Goal: Information Seeking & Learning: Learn about a topic

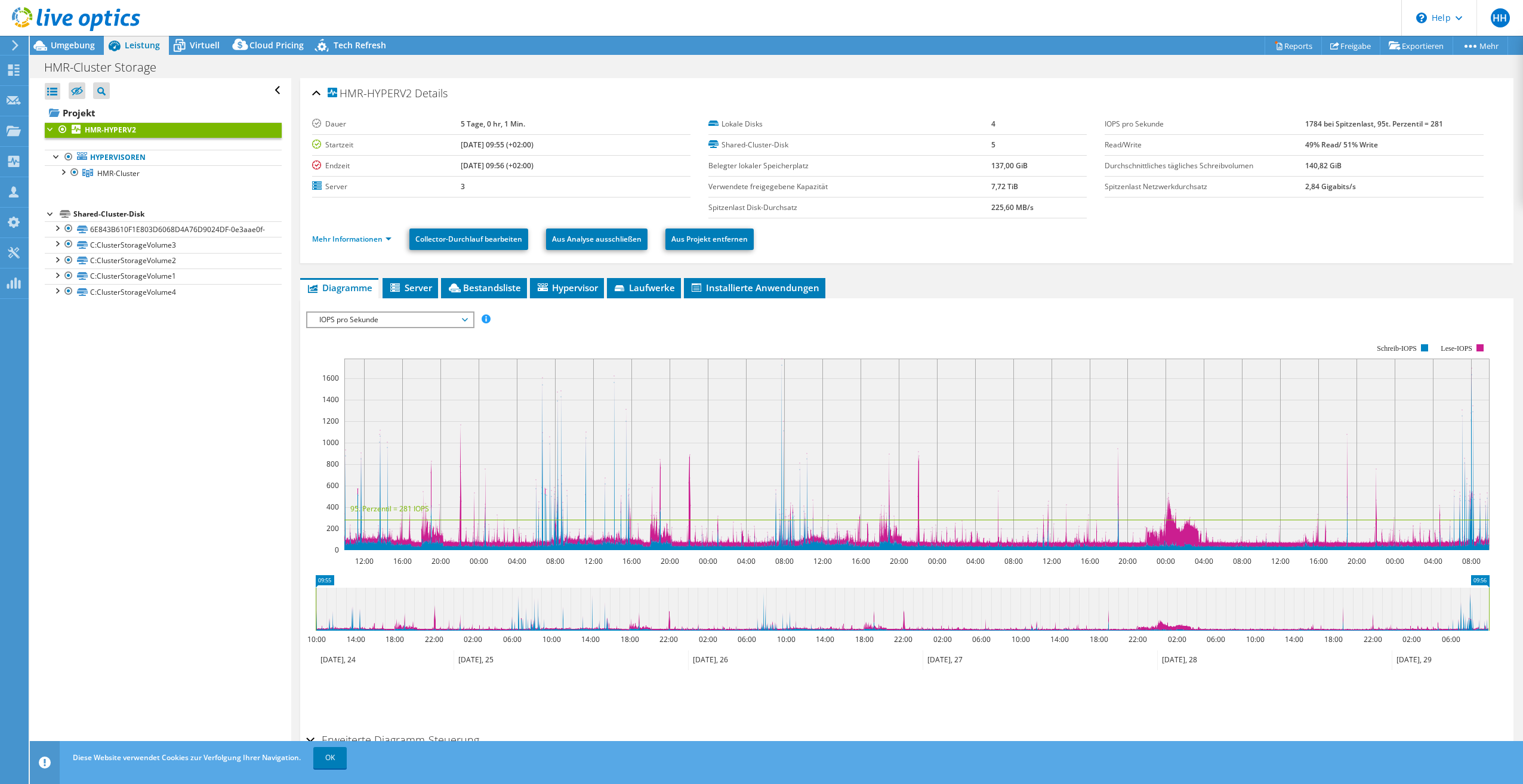
select select "USD"
click at [69, 37] on div at bounding box center [70, 20] width 140 height 40
click at [69, 43] on span "Umgebung" at bounding box center [72, 45] width 44 height 11
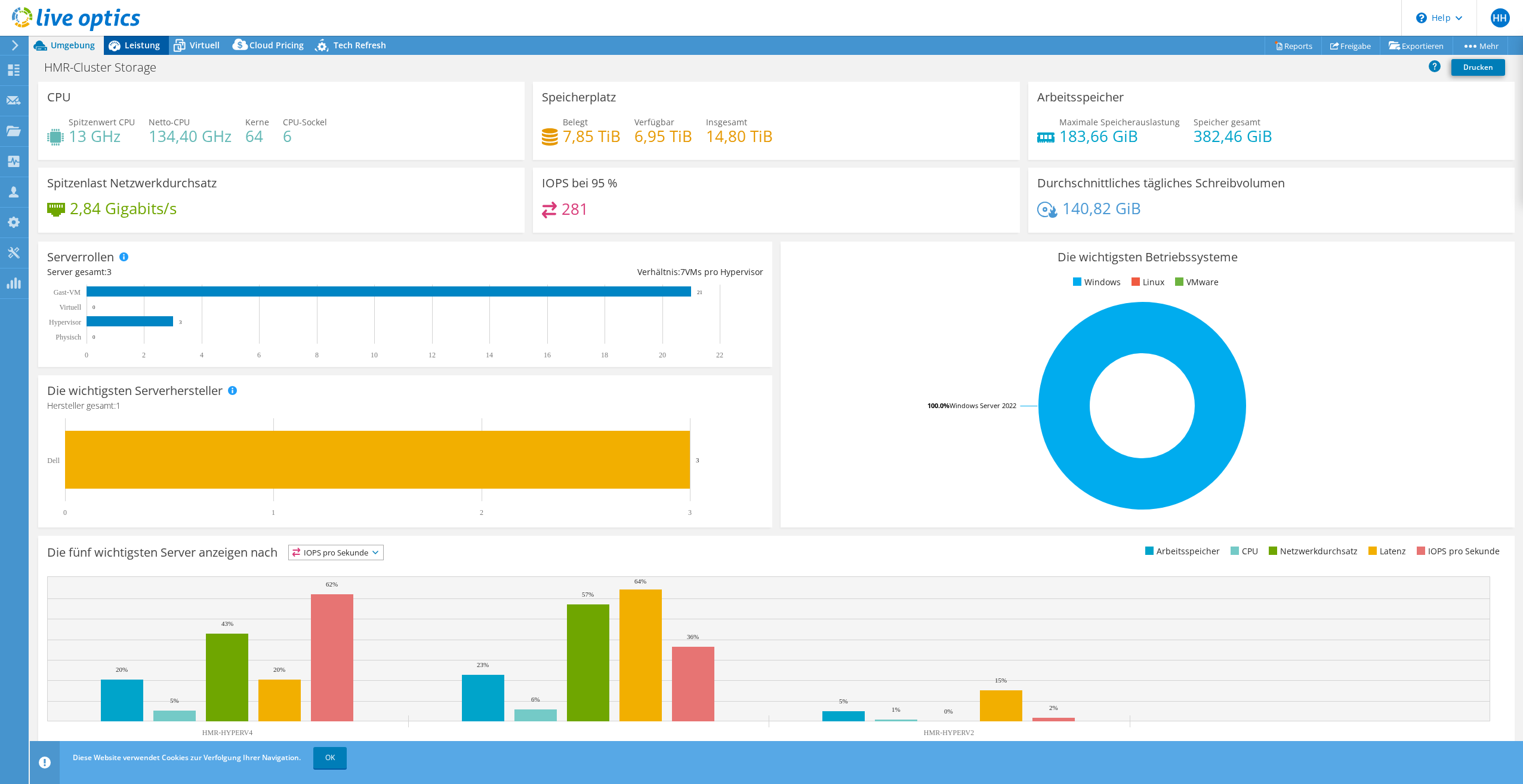
click at [141, 47] on span "Leistung" at bounding box center [142, 45] width 35 height 11
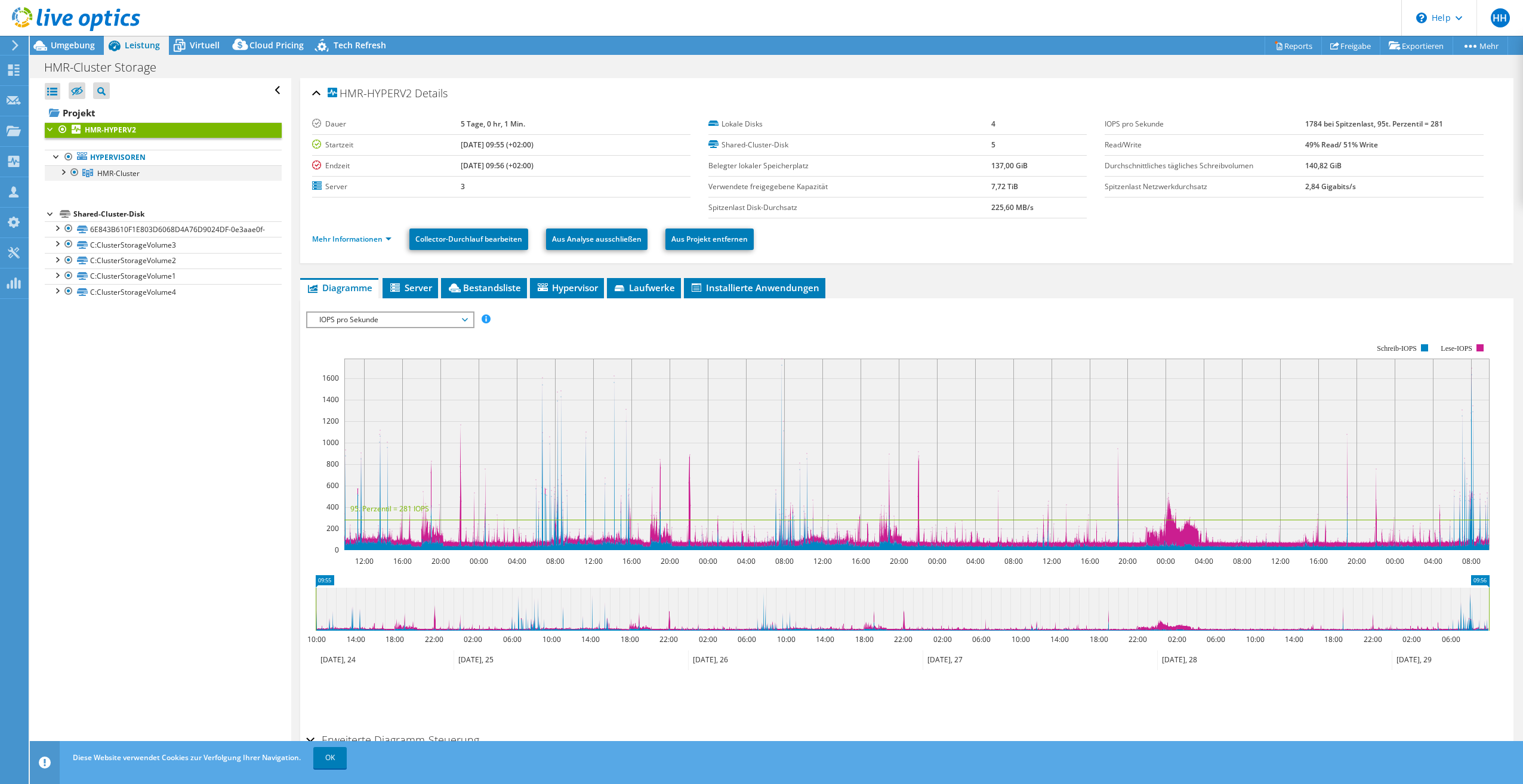
click at [63, 173] on div at bounding box center [62, 171] width 12 height 12
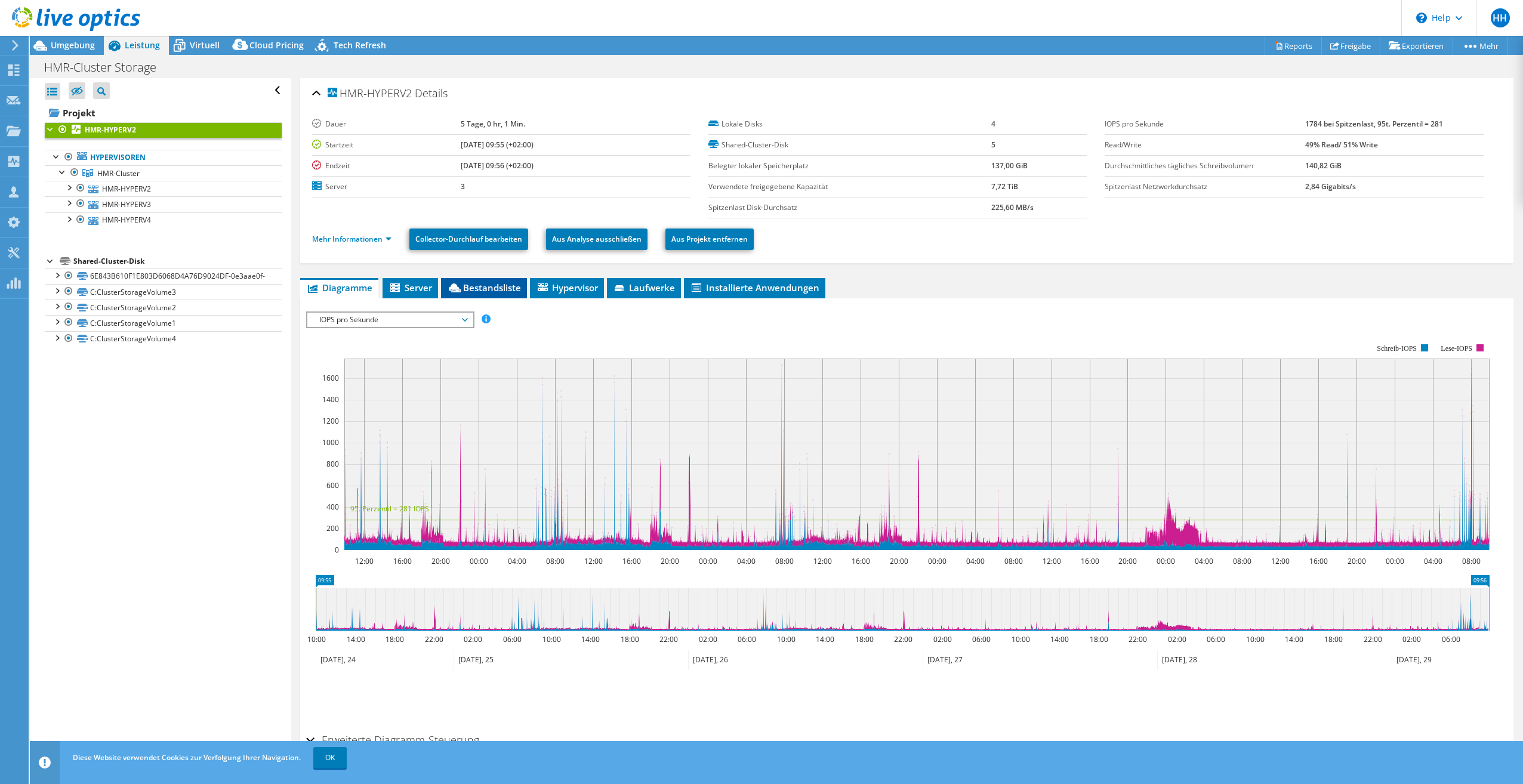
click at [481, 290] on span "Bestandsliste" at bounding box center [484, 288] width 74 height 12
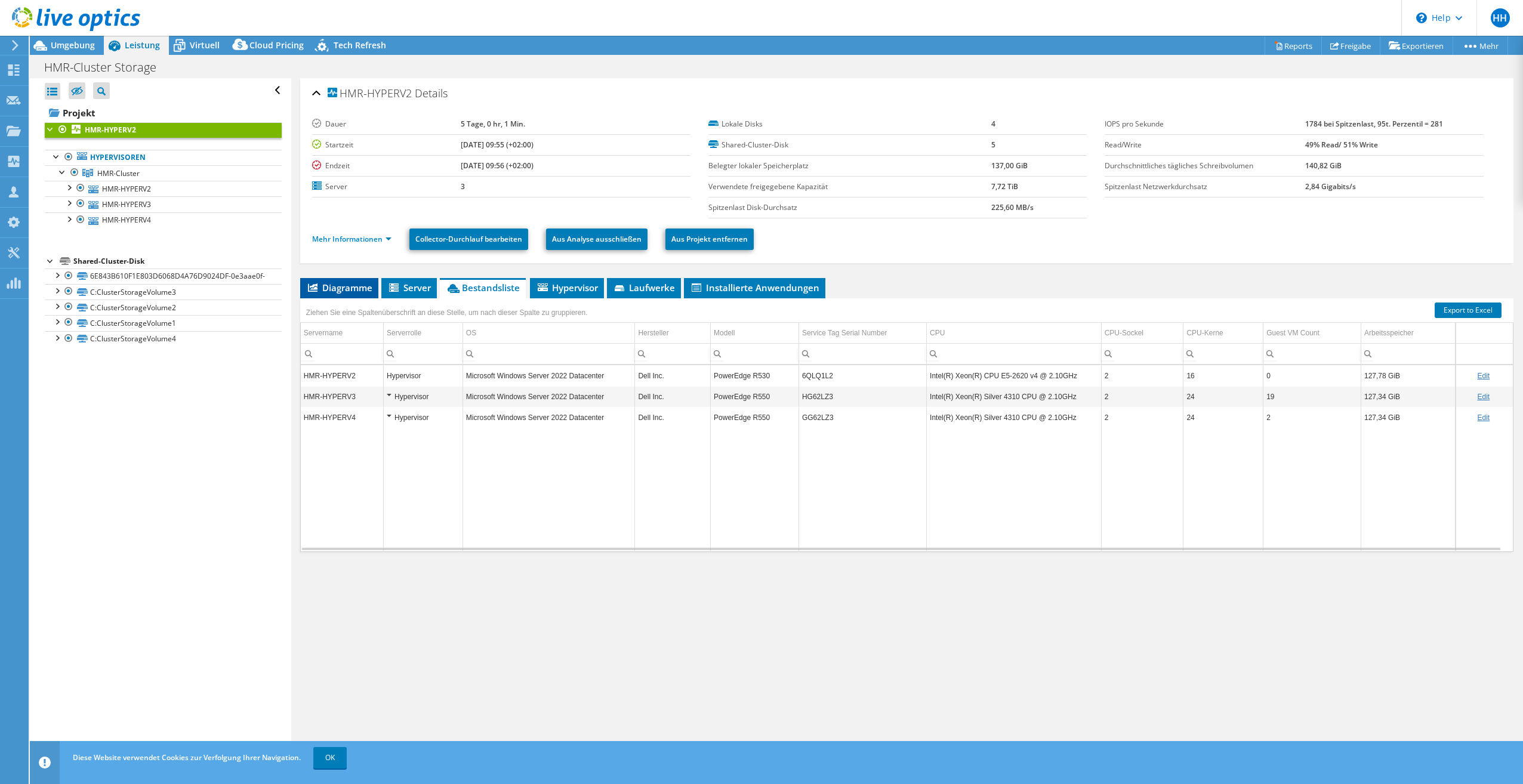
click at [342, 286] on span "Diagramme" at bounding box center [339, 288] width 66 height 12
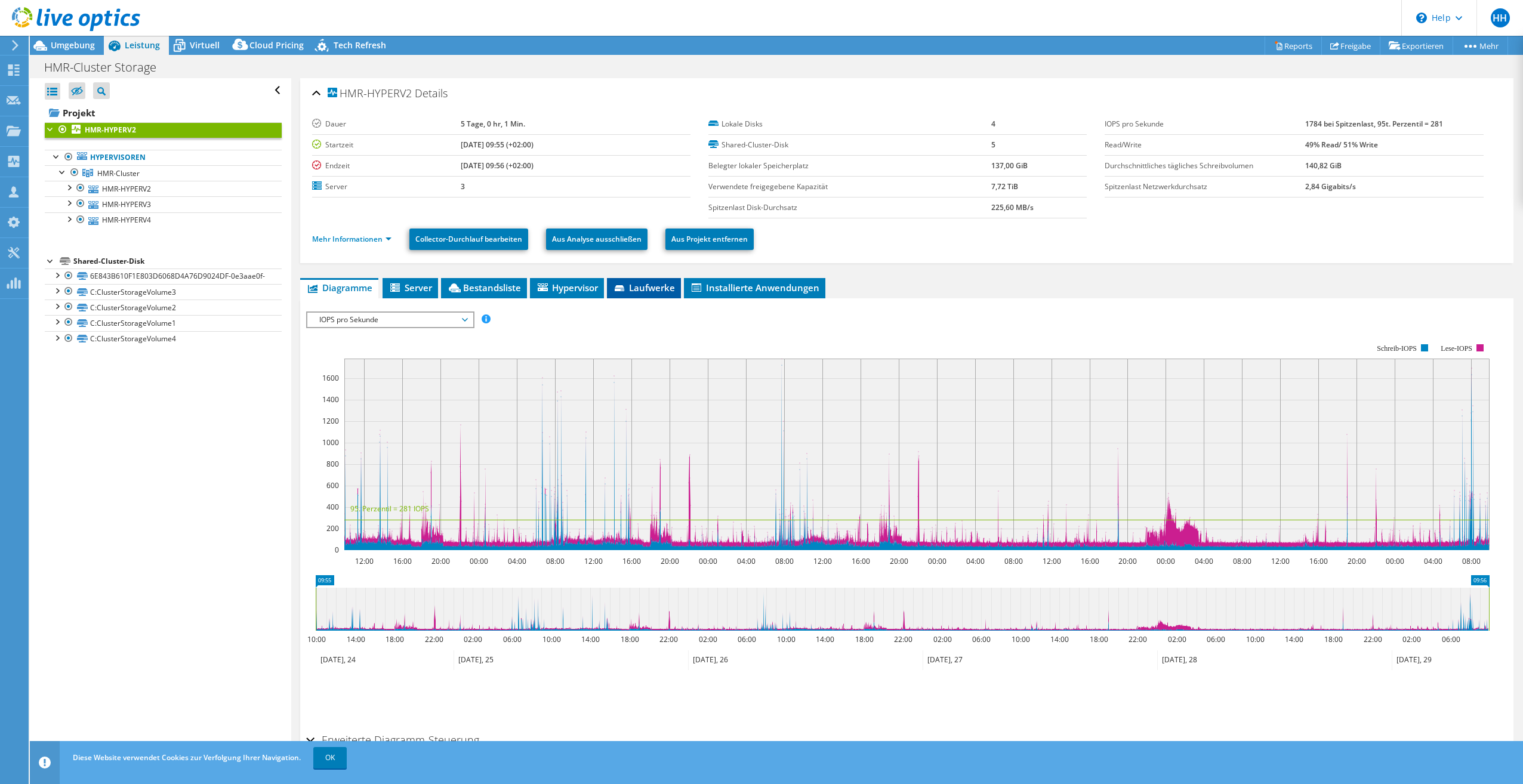
click at [617, 288] on icon at bounding box center [620, 289] width 12 height 8
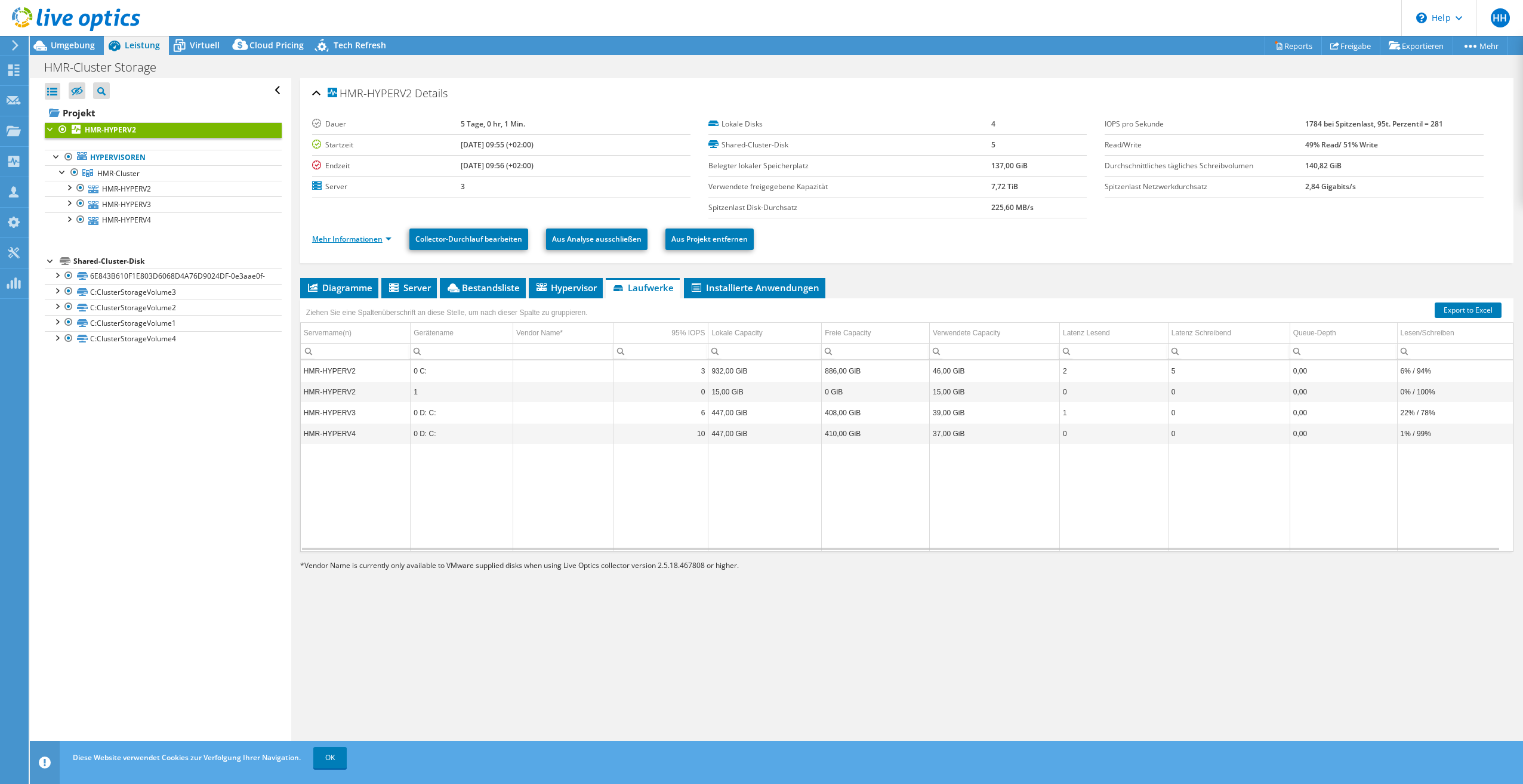
click at [386, 241] on link "Mehr Informationen" at bounding box center [351, 239] width 79 height 10
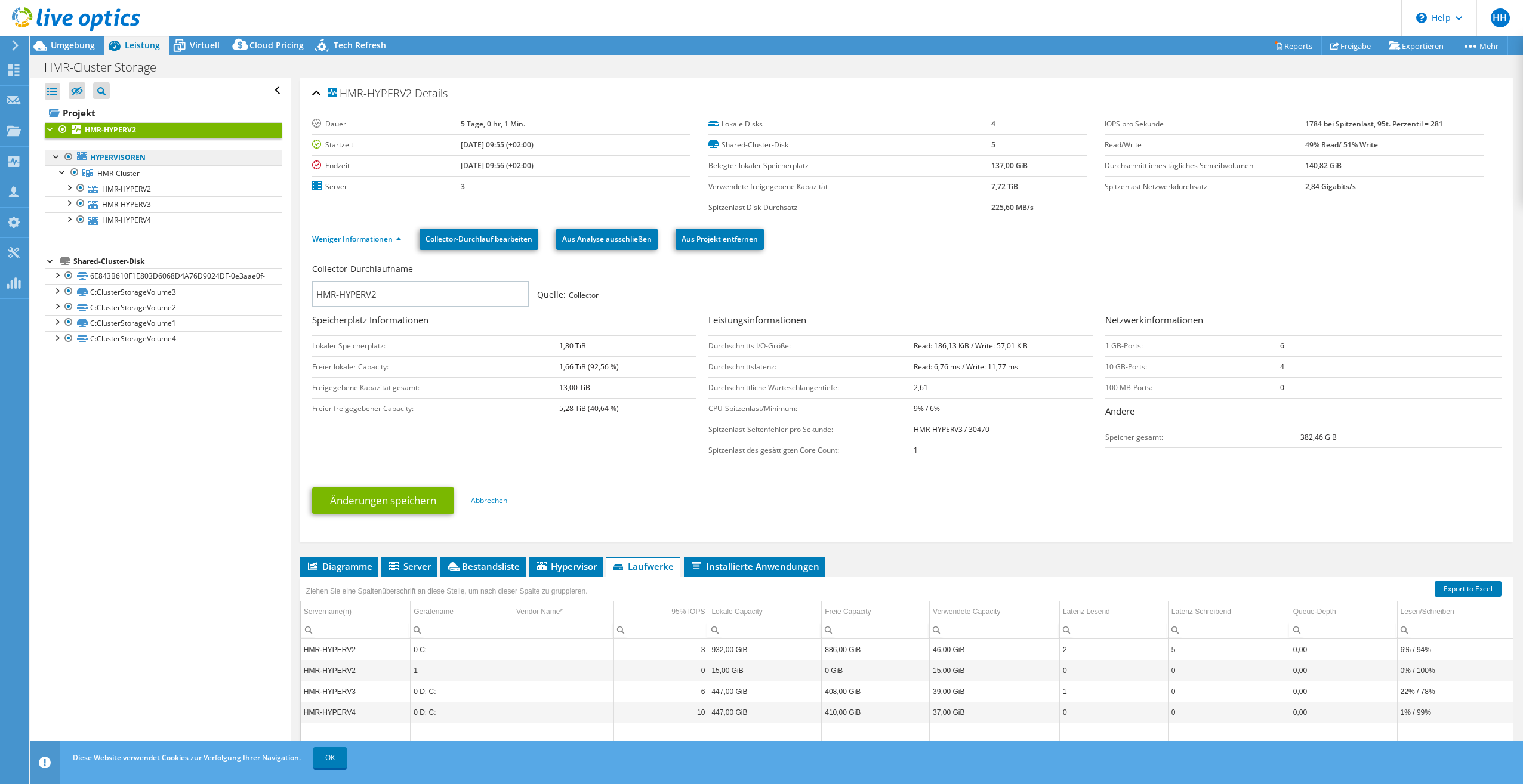
click at [119, 155] on link "Hypervisoren" at bounding box center [163, 157] width 237 height 16
click at [88, 157] on link "Hypervisoren" at bounding box center [163, 157] width 237 height 16
click at [91, 131] on b "HMR-HYPERV2" at bounding box center [110, 129] width 51 height 10
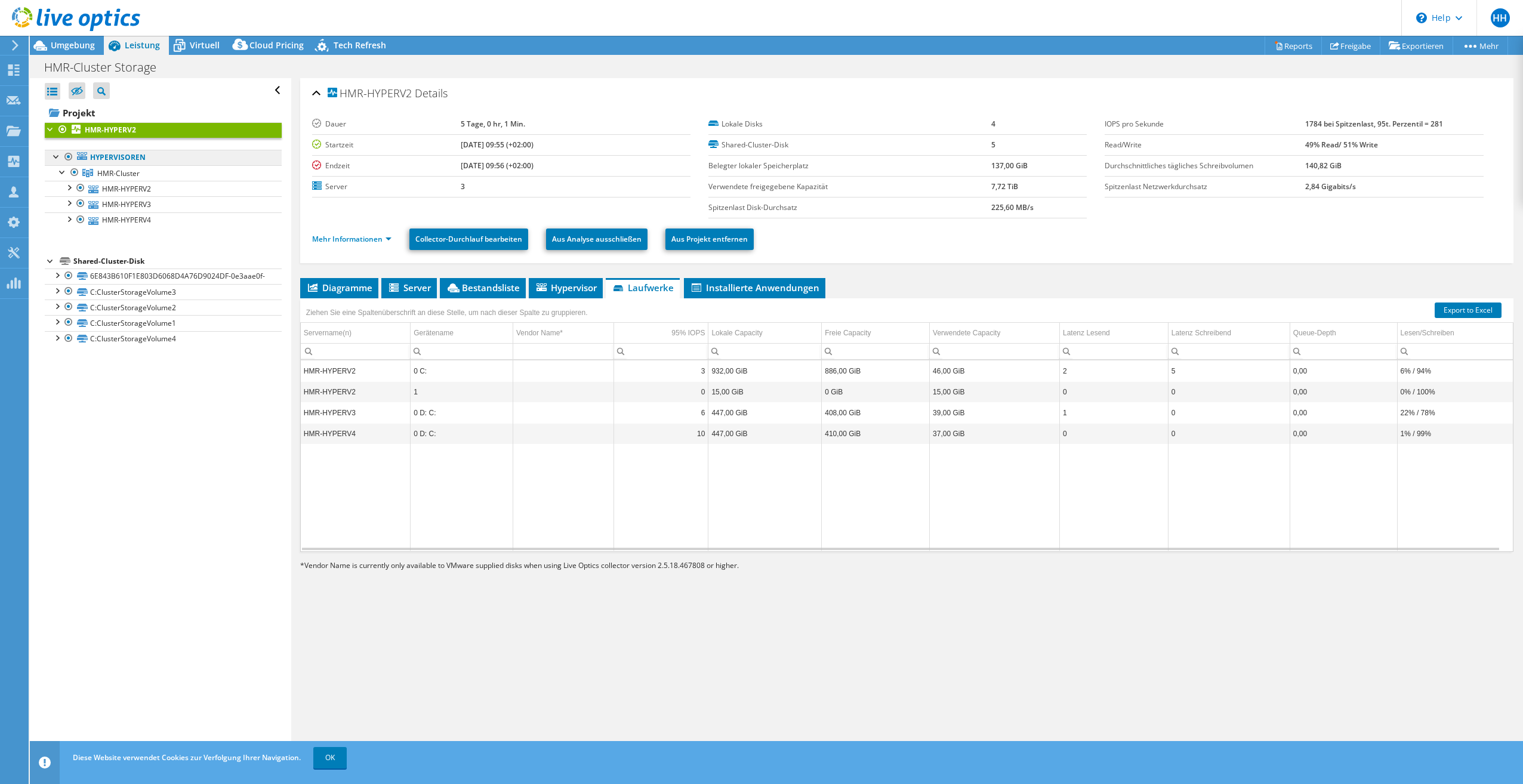
click at [94, 155] on link "Hypervisoren" at bounding box center [163, 157] width 237 height 16
click at [112, 159] on link "Hypervisoren" at bounding box center [163, 157] width 237 height 16
click at [73, 109] on link "Projekt" at bounding box center [163, 112] width 237 height 19
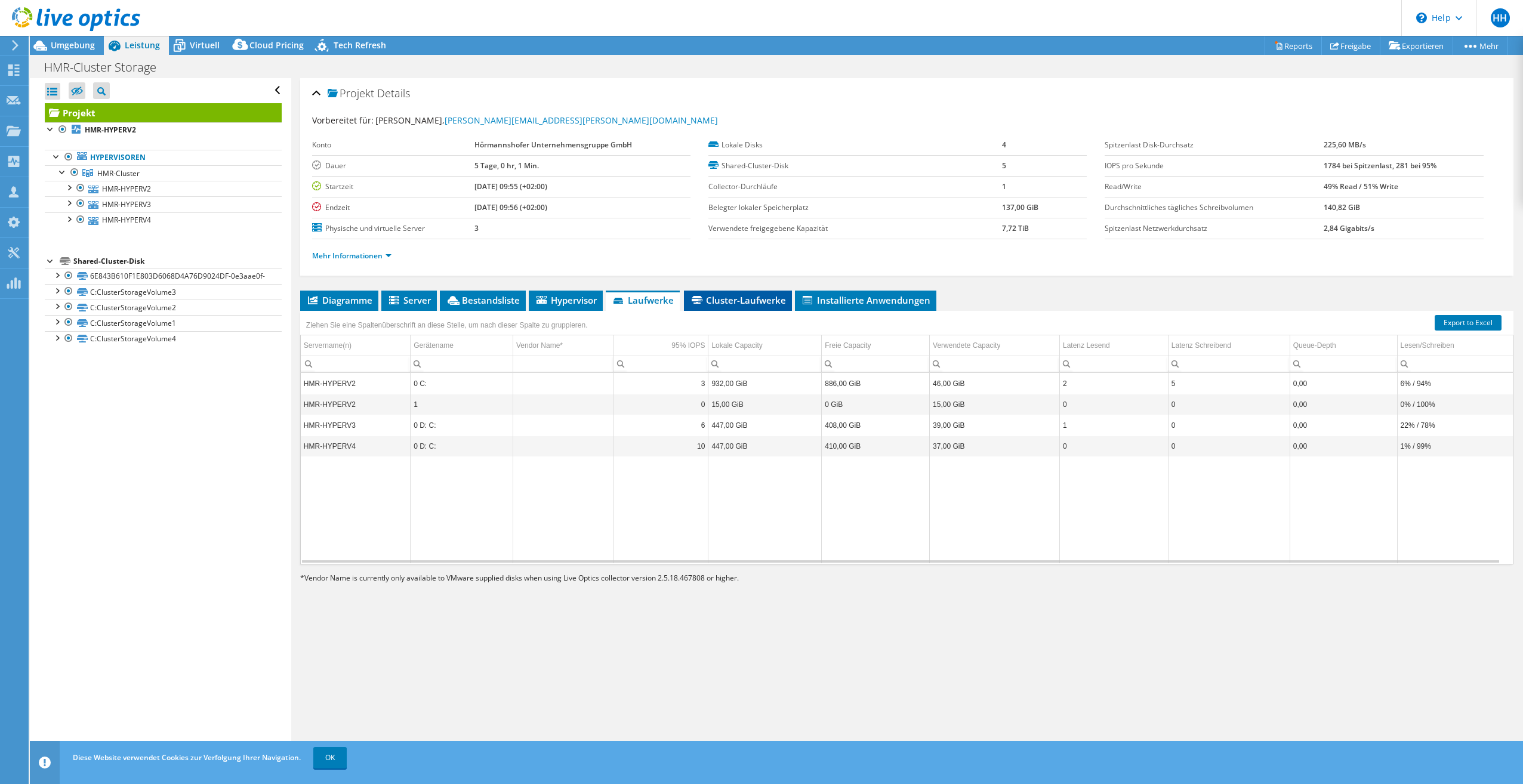
click at [730, 302] on span "Cluster-Laufwerke" at bounding box center [738, 300] width 96 height 12
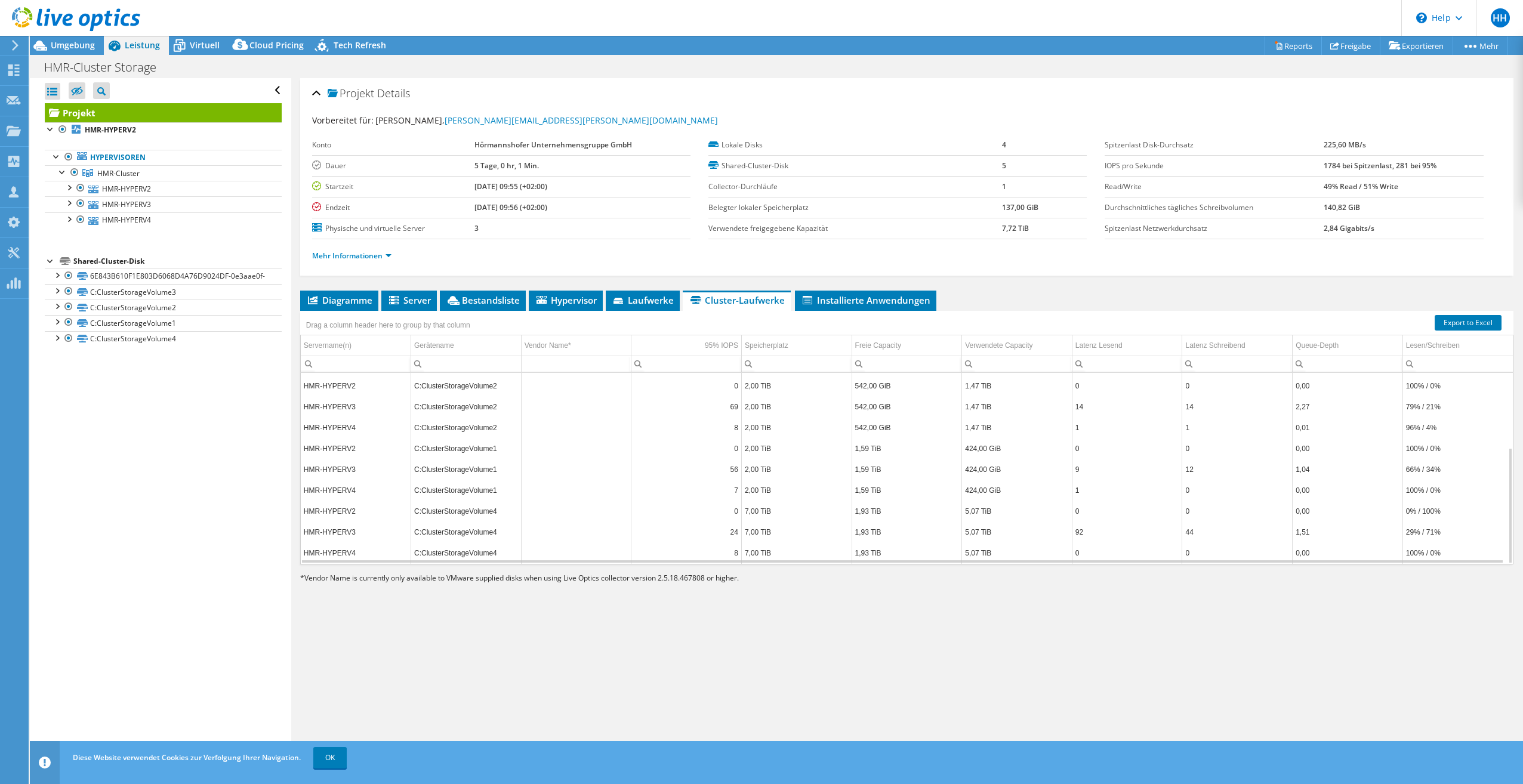
scroll to position [51, 0]
click at [496, 298] on span "Bestandsliste" at bounding box center [483, 300] width 74 height 12
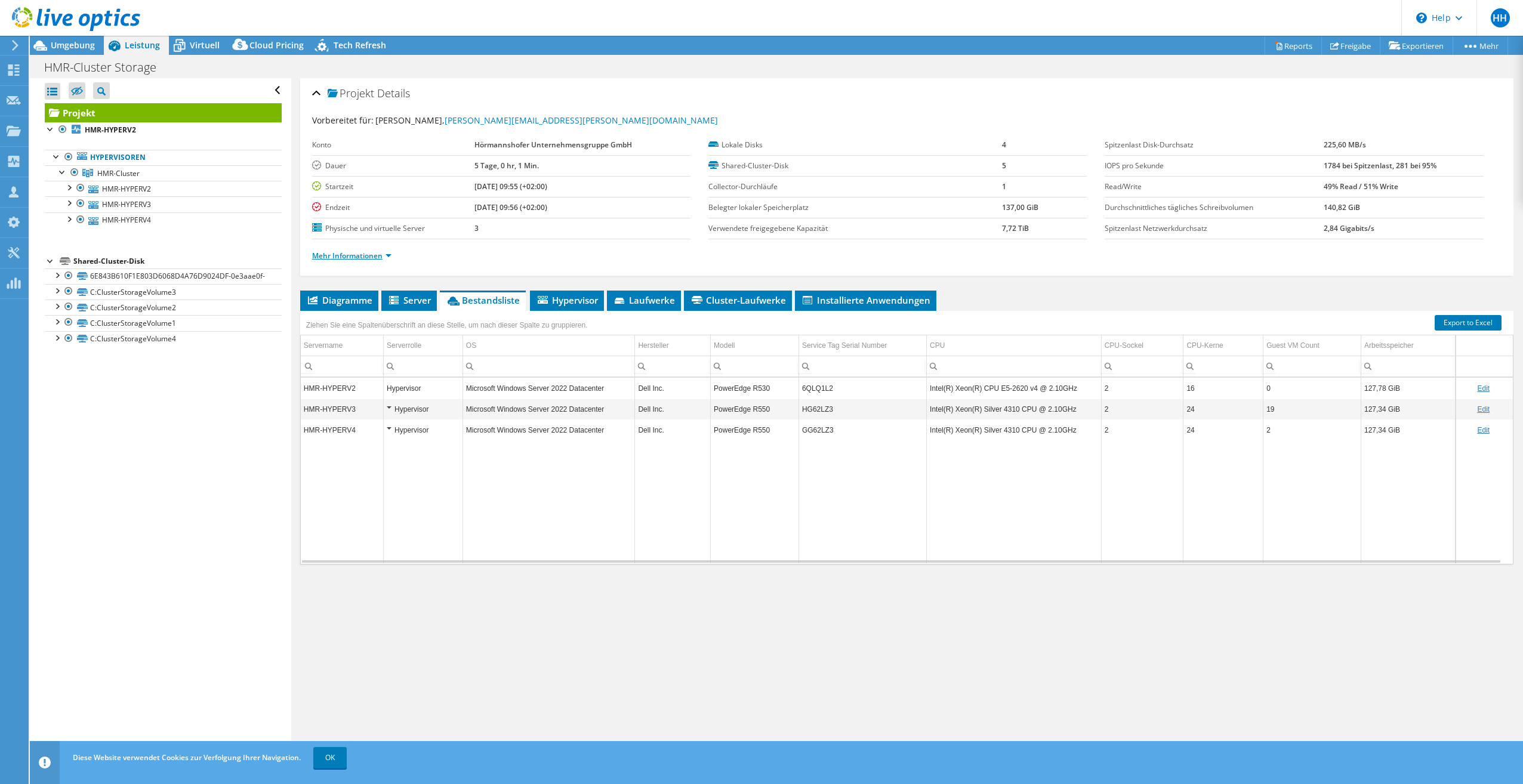
click at [385, 256] on link "Mehr Informationen" at bounding box center [351, 255] width 79 height 10
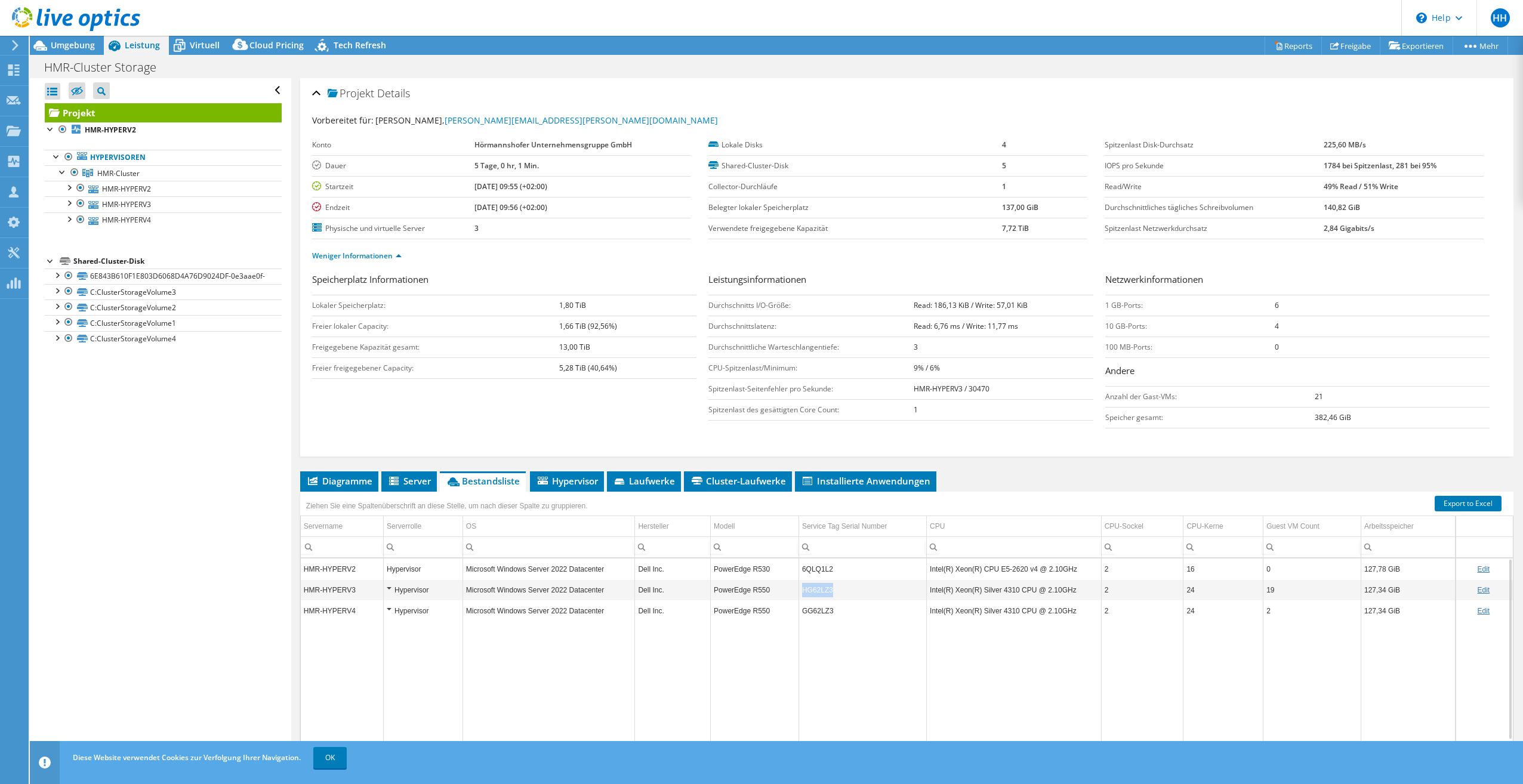
drag, startPoint x: 832, startPoint y: 593, endPoint x: 801, endPoint y: 595, distance: 31.1
click at [801, 595] on td "HG62LZ3" at bounding box center [862, 590] width 128 height 21
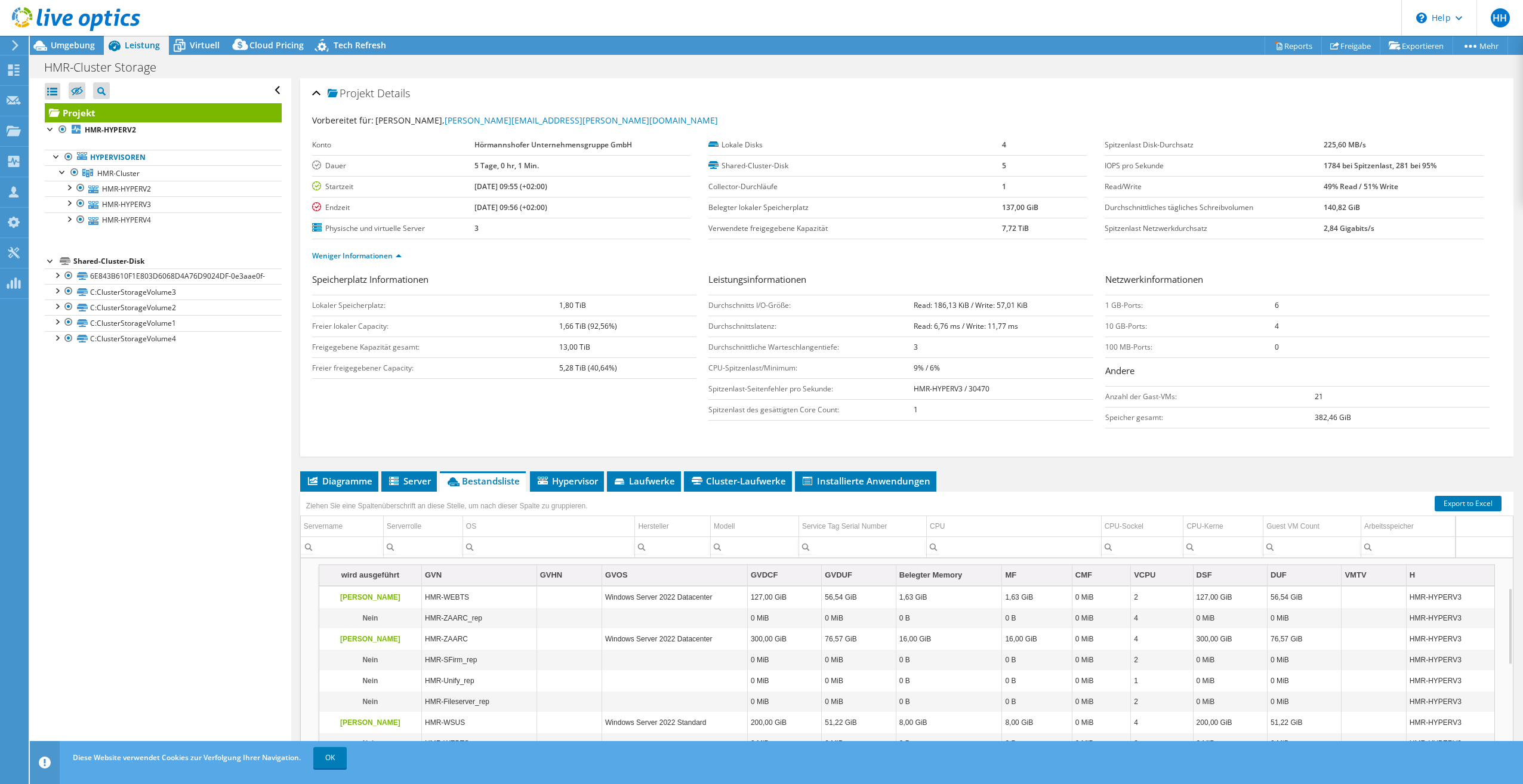
scroll to position [71, 0]
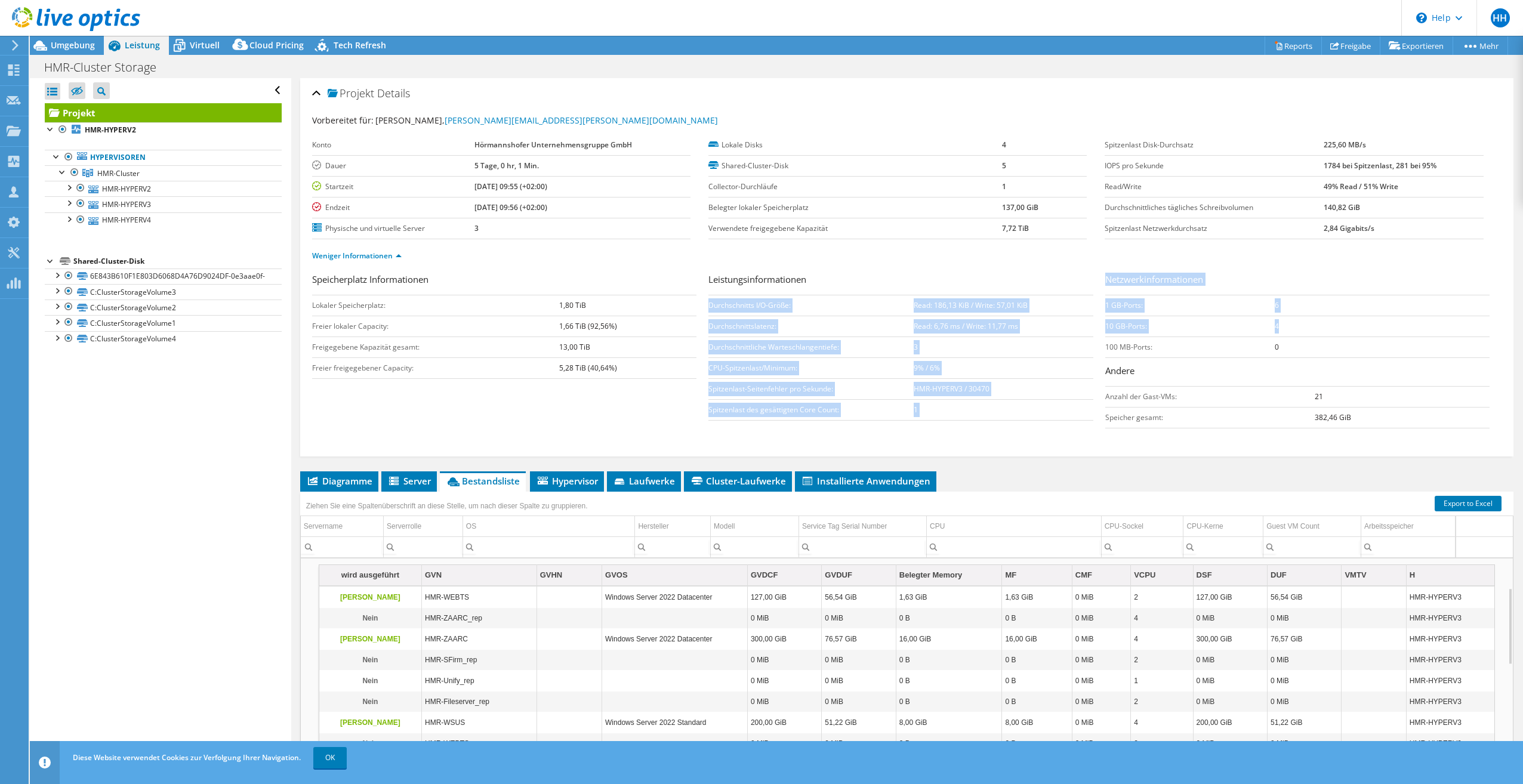
drag, startPoint x: 1098, startPoint y: 331, endPoint x: 1275, endPoint y: 322, distance: 177.2
click at [1275, 322] on div "Speicherplatz Informationen Lokaler Speicherplatz: 1,80 TiB Freier lokaler Capa…" at bounding box center [907, 353] width 1189 height 162
click at [124, 187] on link "HMR-HYPERV2" at bounding box center [163, 189] width 237 height 16
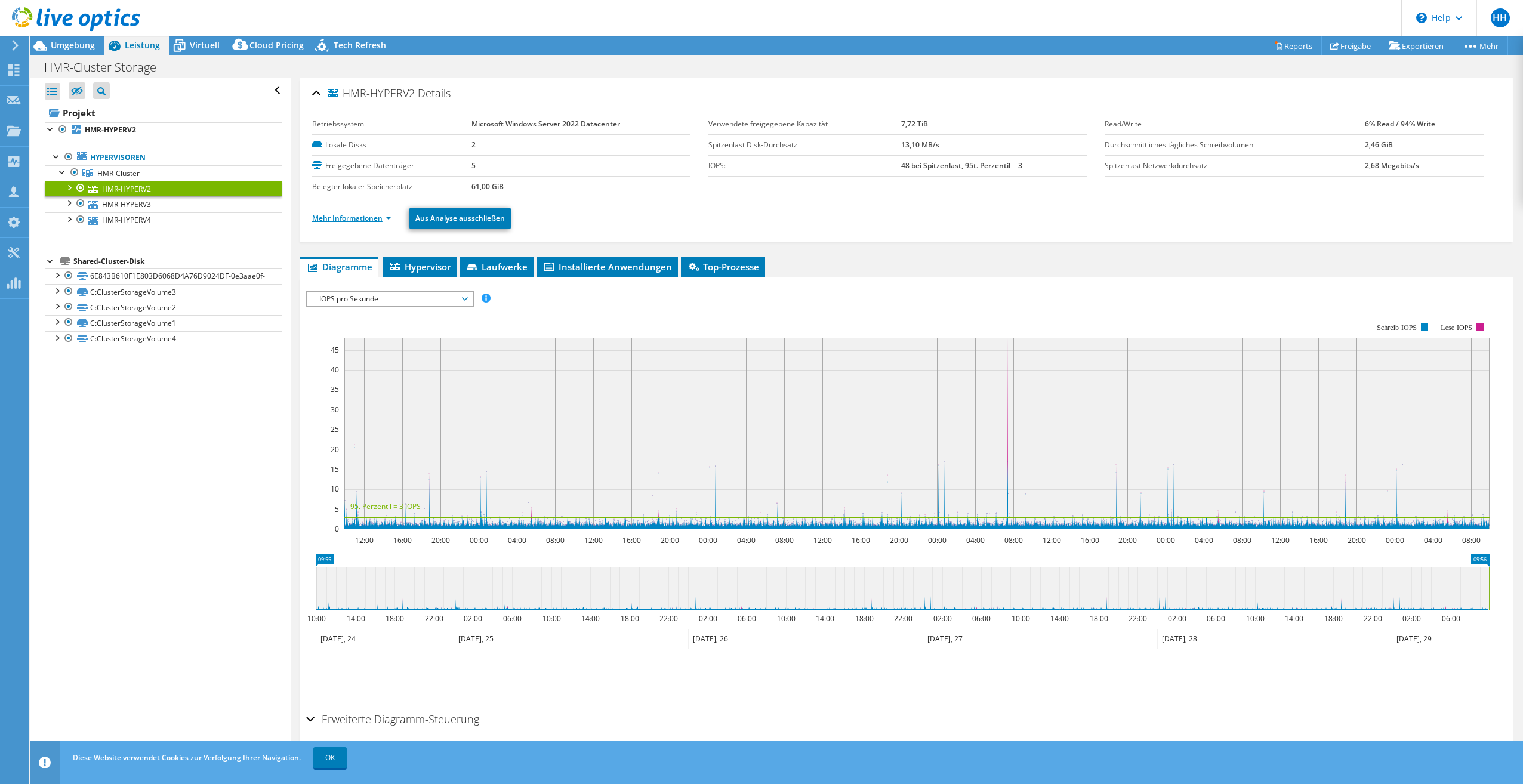
click at [380, 216] on link "Mehr Informationen" at bounding box center [351, 218] width 79 height 10
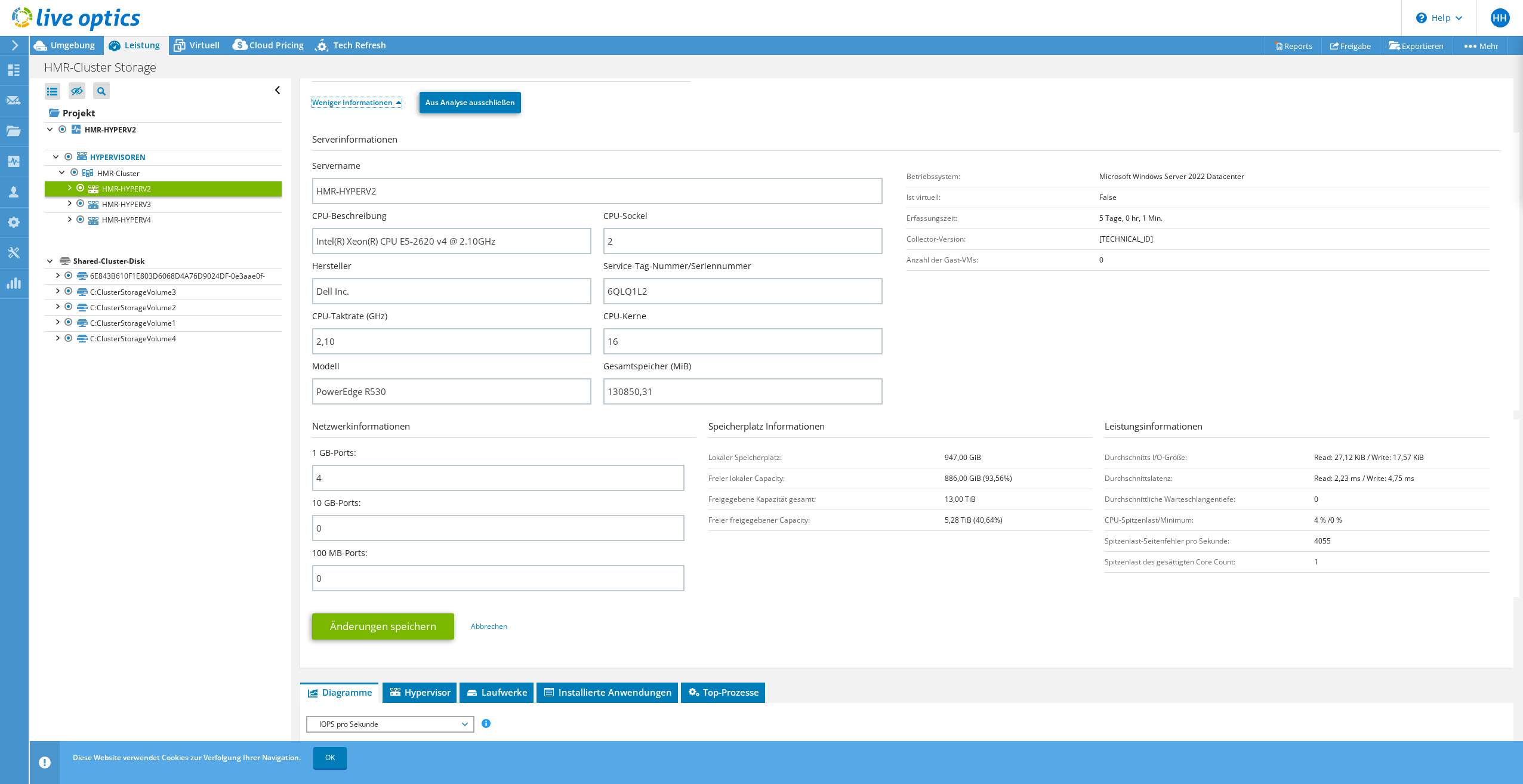
scroll to position [60, 0]
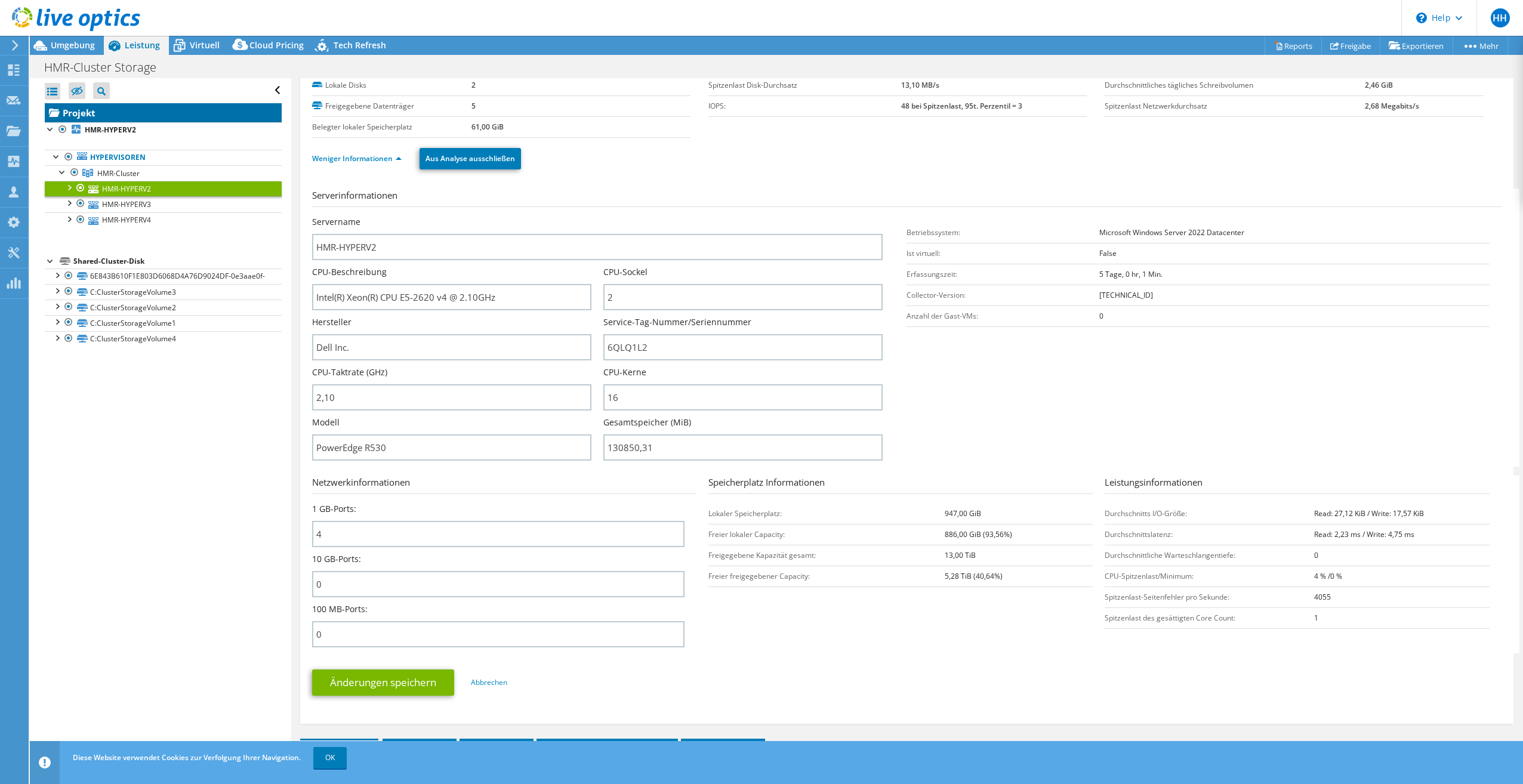
click at [90, 112] on link "Projekt" at bounding box center [163, 112] width 237 height 19
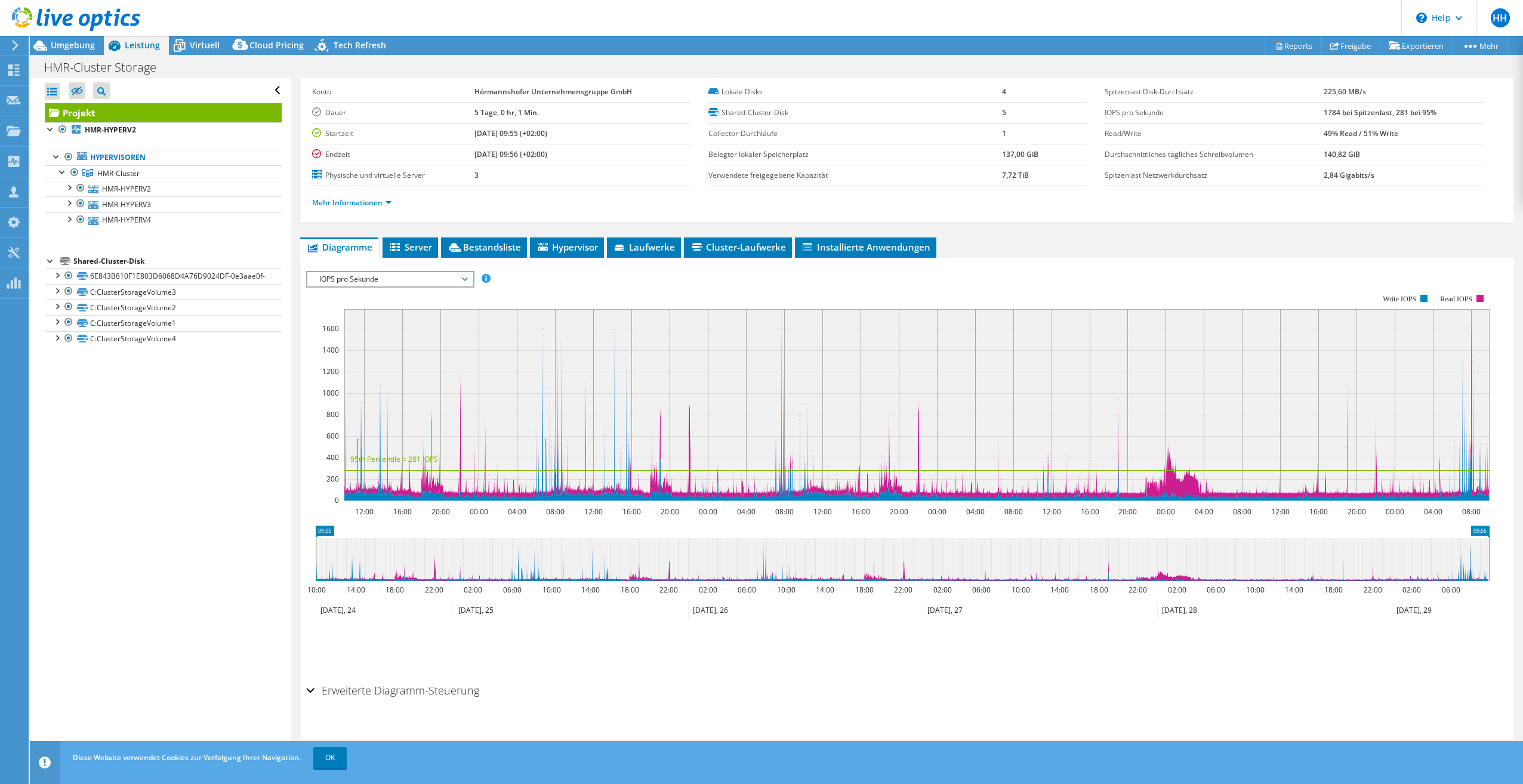
scroll to position [53, 0]
click at [389, 279] on span "IOPS pro Sekunde" at bounding box center [390, 279] width 153 height 14
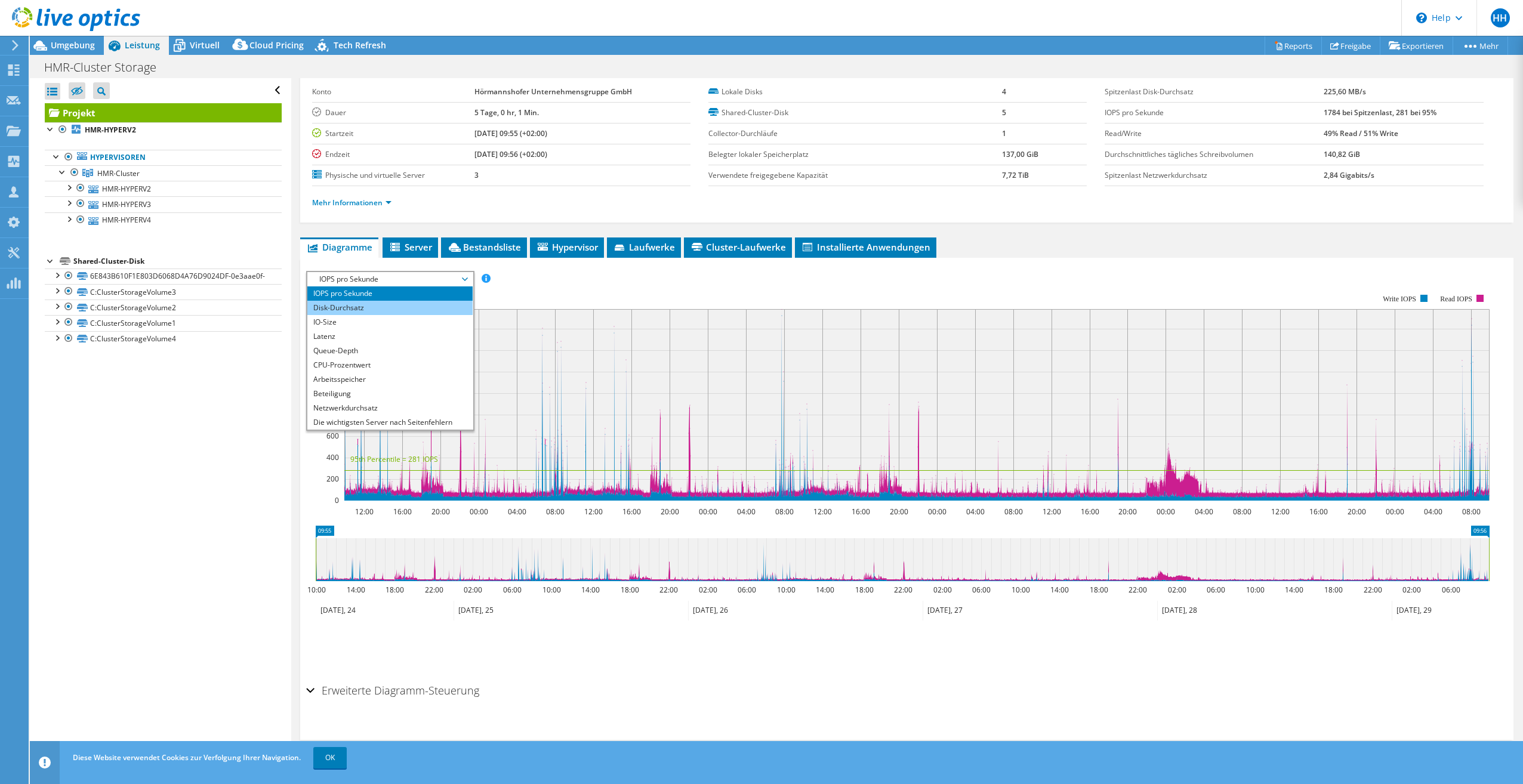
click at [366, 311] on li "Disk-Durchsatz" at bounding box center [390, 308] width 165 height 14
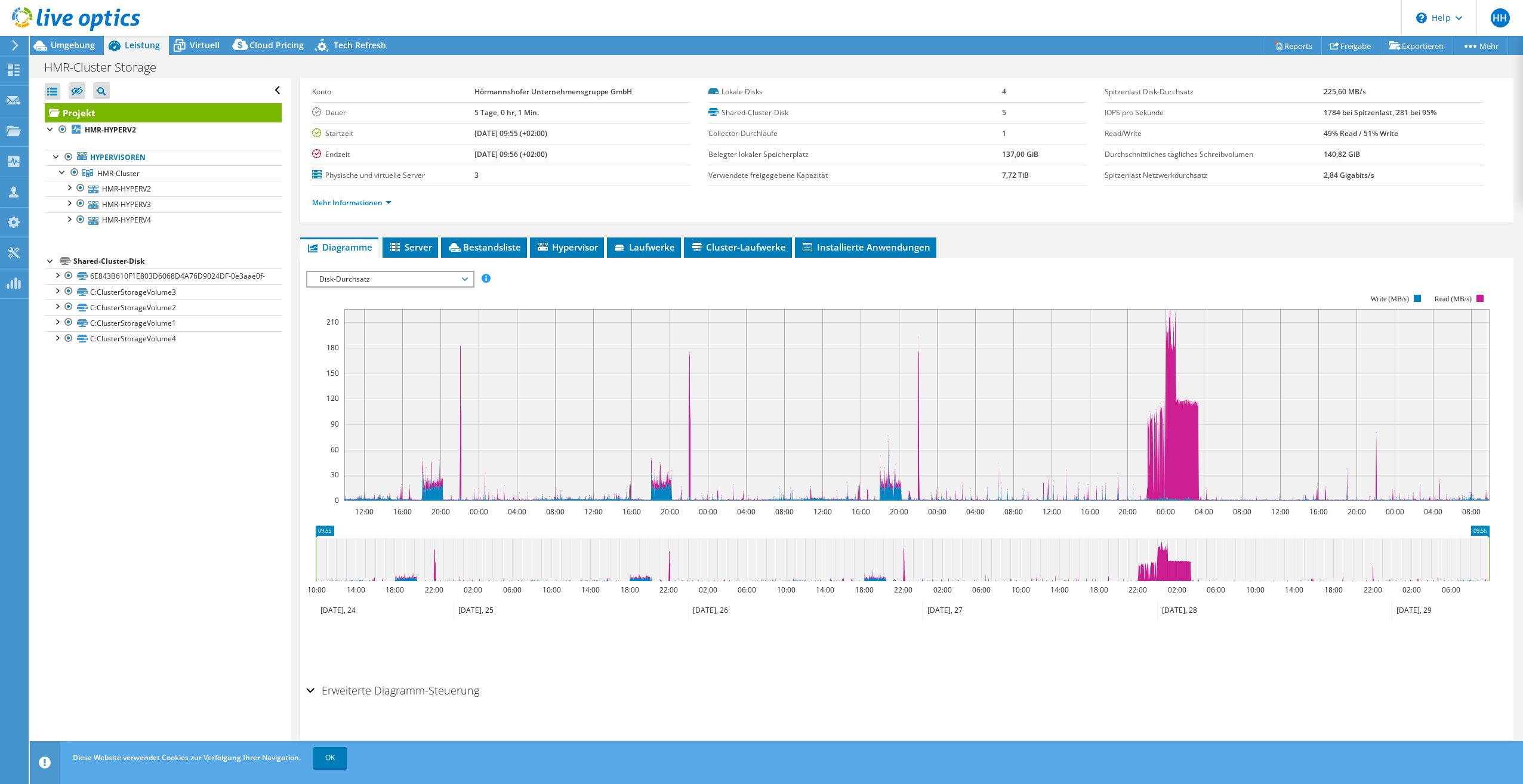
scroll to position [0, 0]
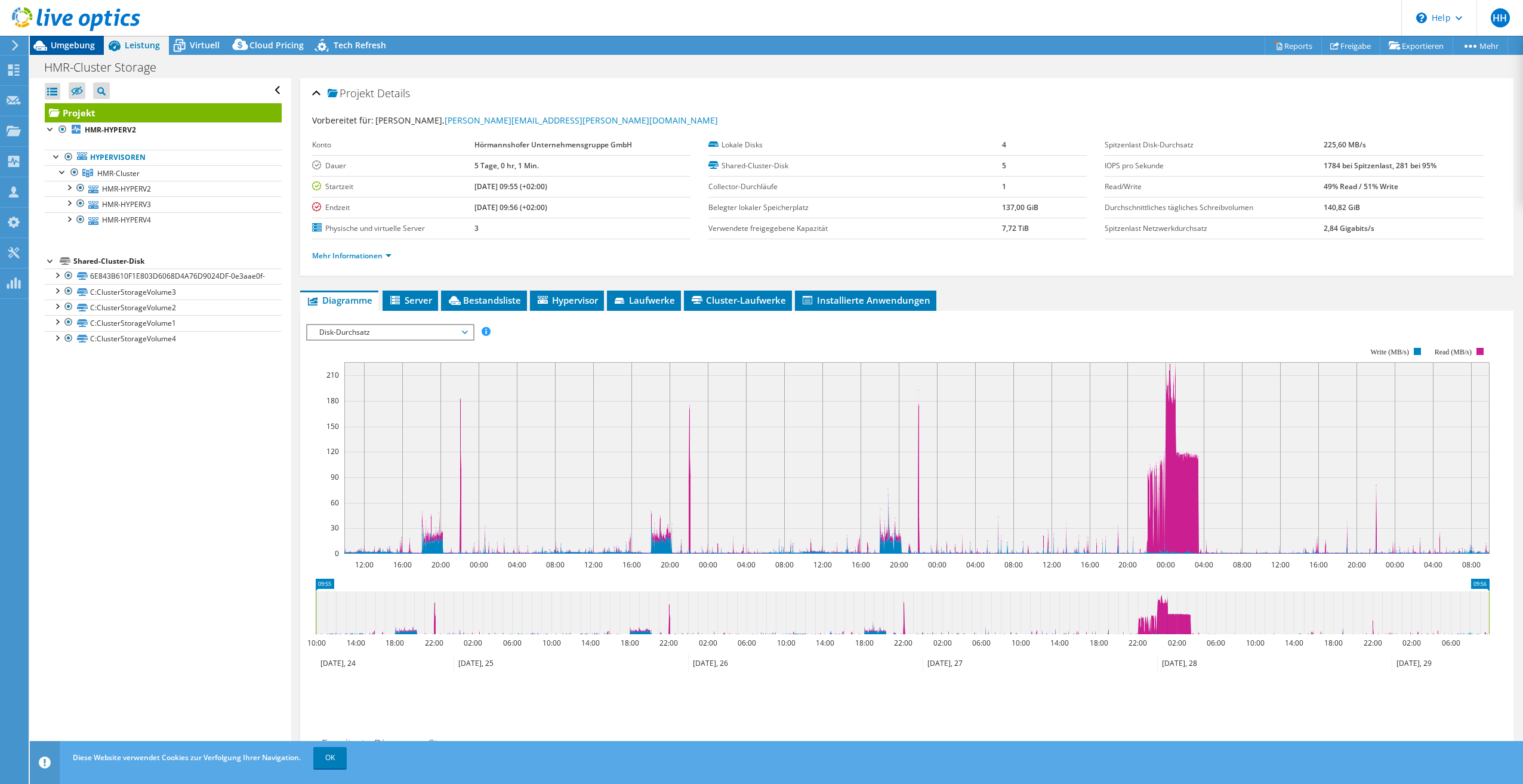
click at [83, 49] on span "Umgebung" at bounding box center [72, 45] width 44 height 11
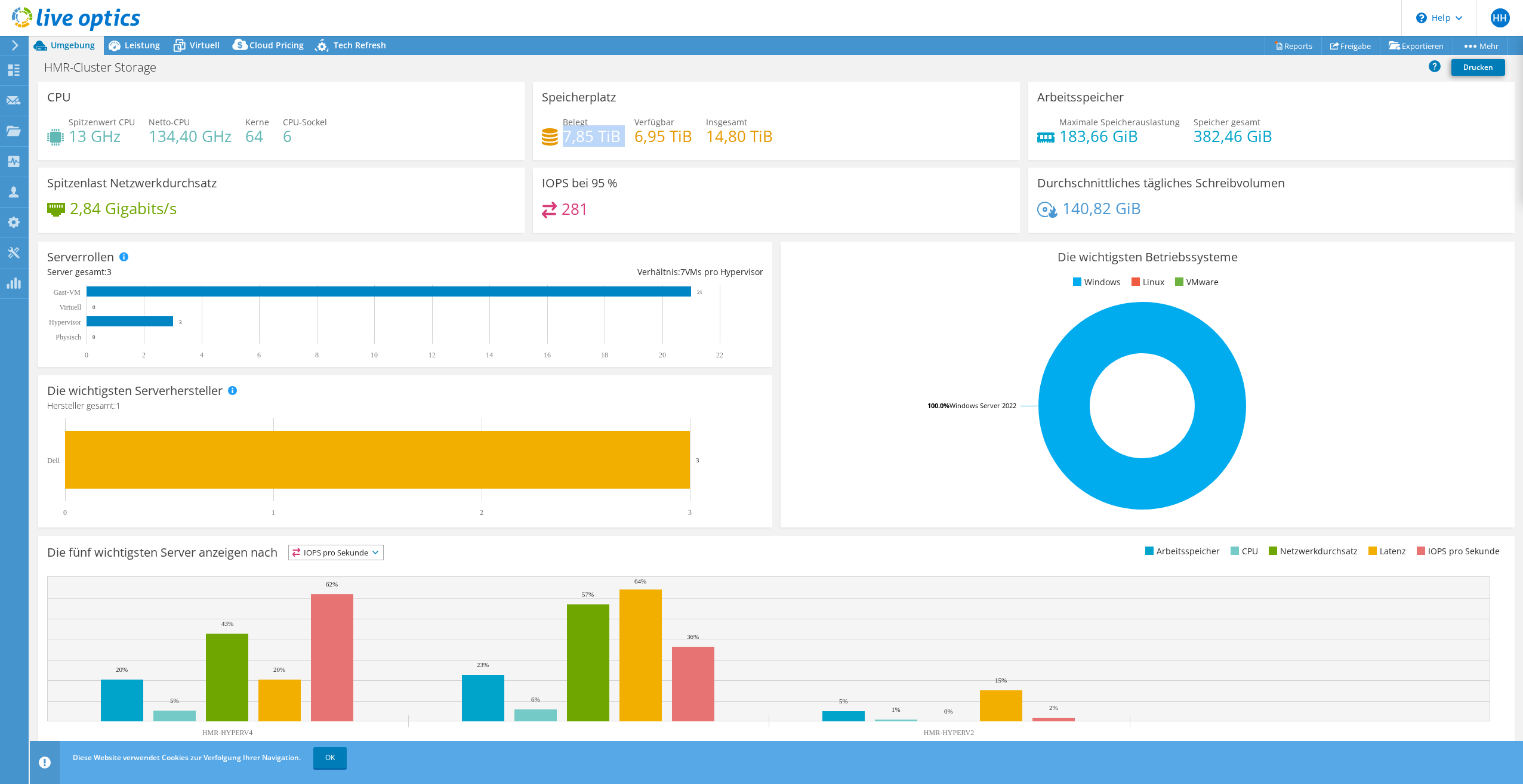
drag, startPoint x: 561, startPoint y: 144, endPoint x: 620, endPoint y: 142, distance: 59.0
click at [620, 142] on div "Belegt 7,85 TiB Verfügbar 6,95 TiB Insgesamt 14,80 TiB" at bounding box center [776, 135] width 468 height 39
click at [153, 45] on span "Leistung" at bounding box center [142, 45] width 35 height 11
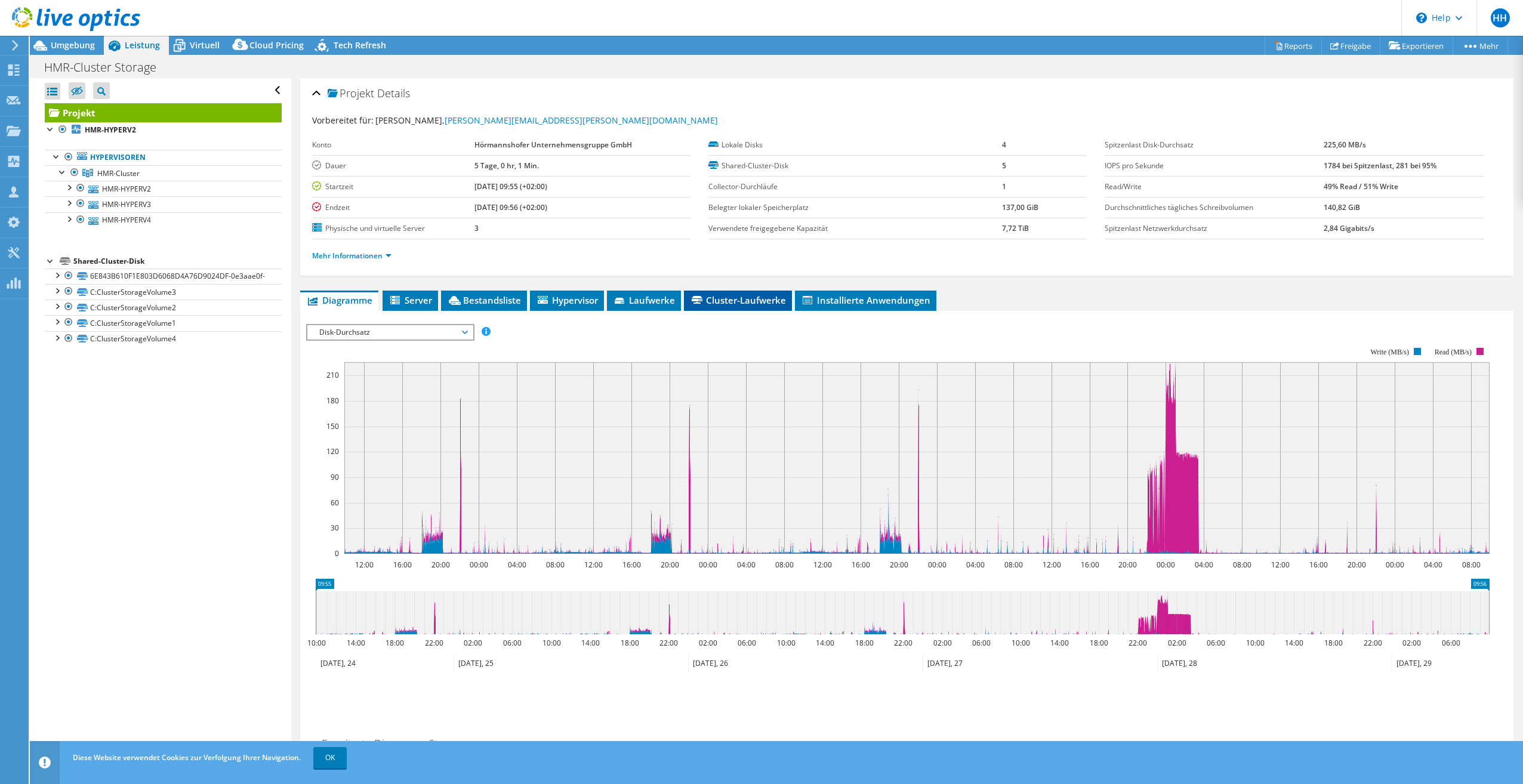
click at [716, 300] on span "Cluster-Laufwerke" at bounding box center [738, 300] width 96 height 12
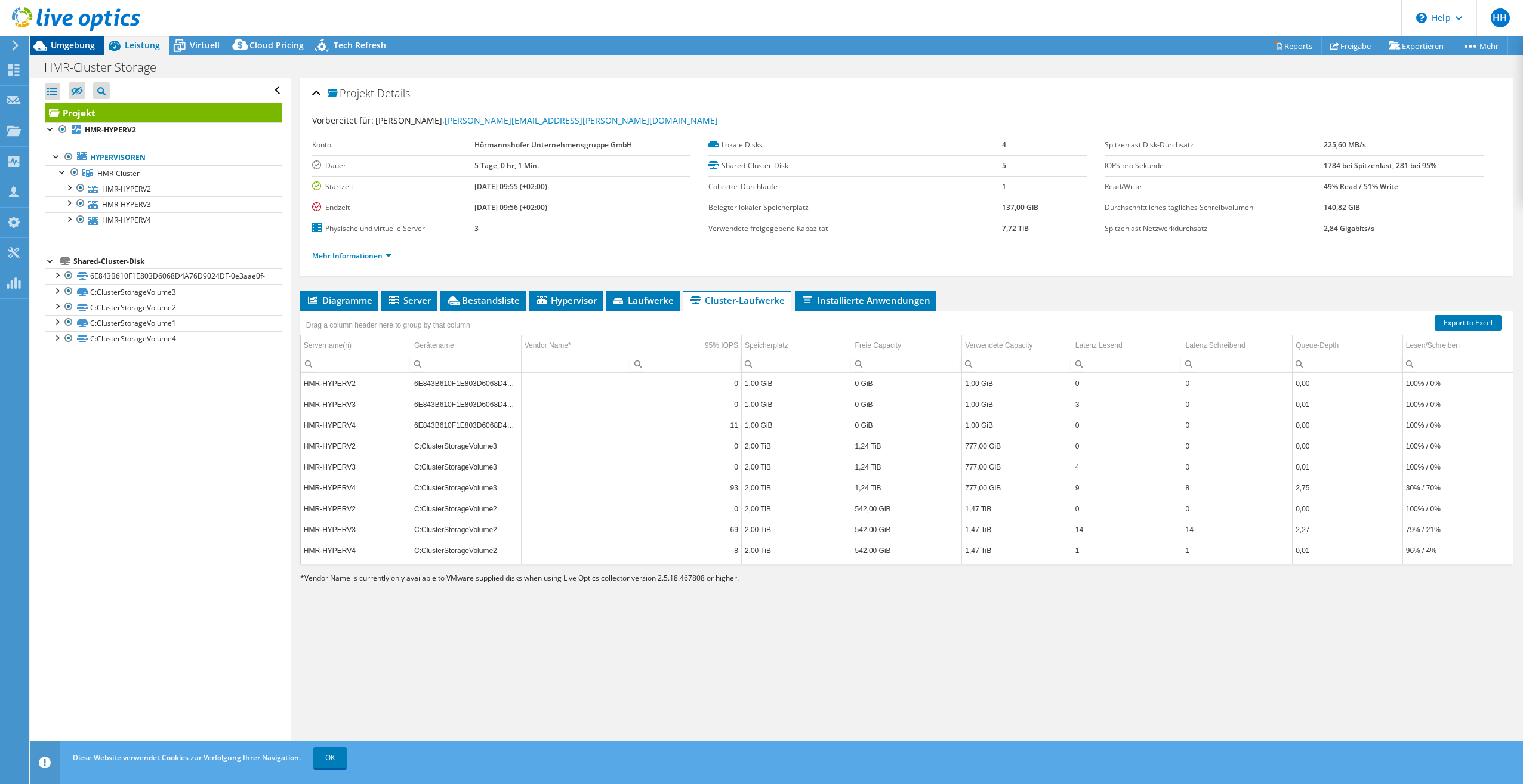
click at [83, 50] on div "Umgebung" at bounding box center [67, 45] width 74 height 19
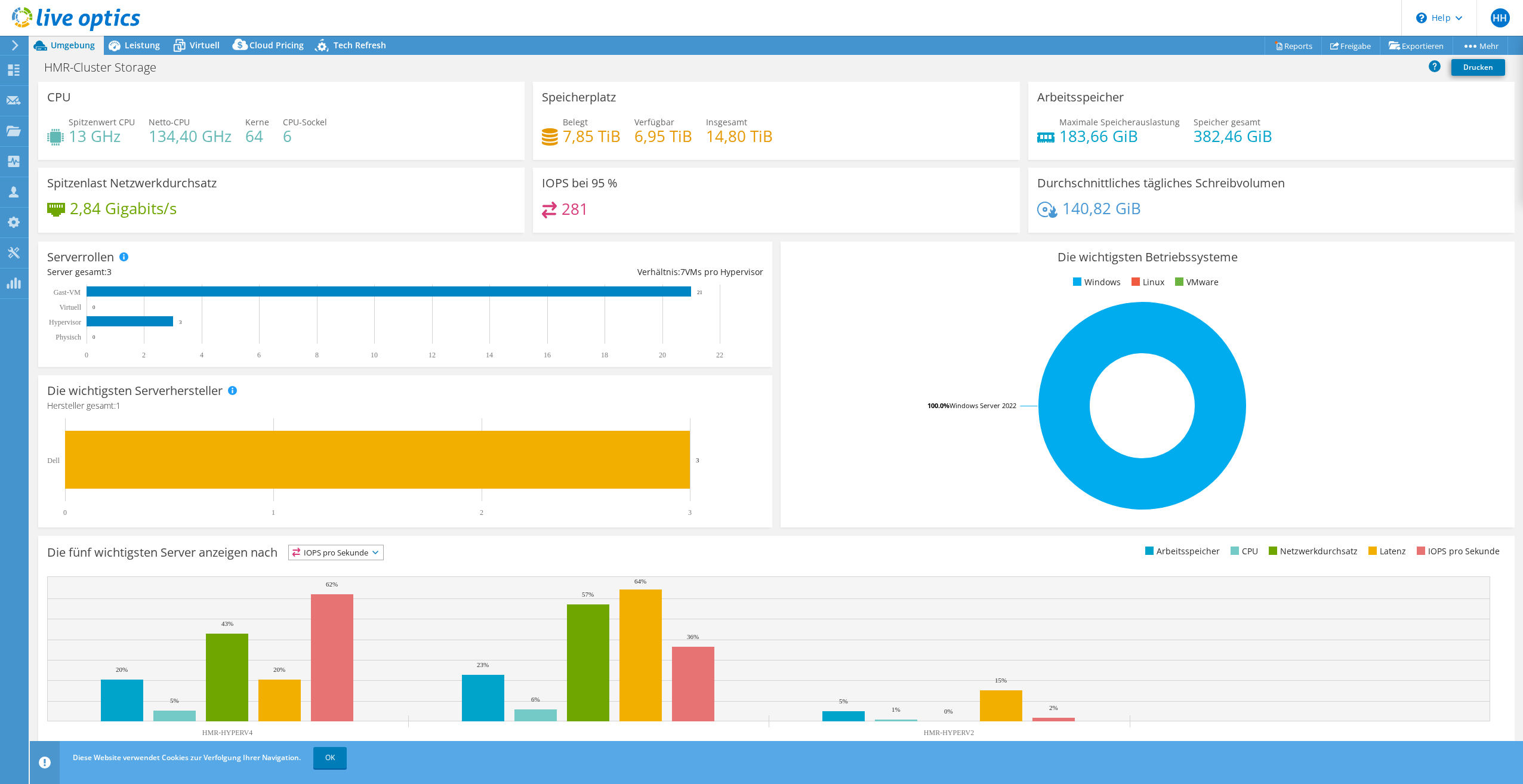
select select "USD"
